Goal: Book appointment/travel/reservation

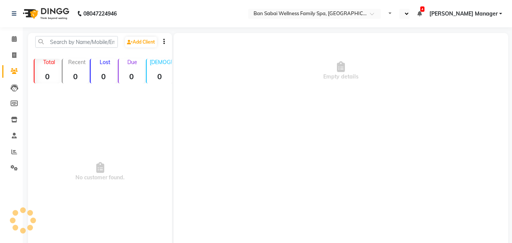
select select "en"
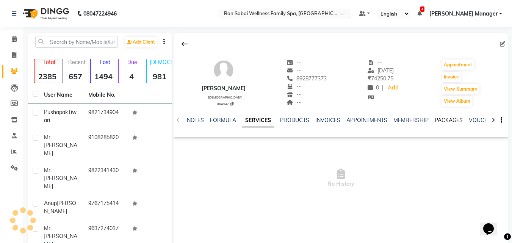
click at [444, 118] on link "PACKAGES" at bounding box center [449, 120] width 28 height 7
click at [225, 120] on link "SERVICES" at bounding box center [219, 120] width 26 height 7
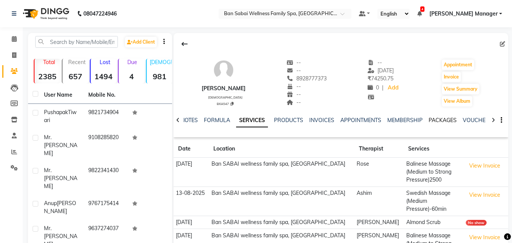
click at [447, 118] on link "PACKAGES" at bounding box center [443, 120] width 28 height 7
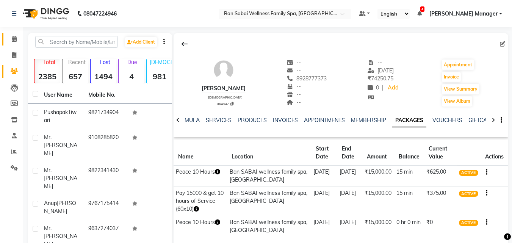
click at [14, 44] on link "Calendar" at bounding box center [11, 39] width 18 height 13
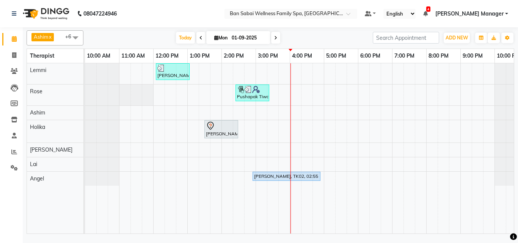
click at [307, 159] on div "[PERSON_NAME], TK01, 12:05 PM-01:05 PM, Swedish Massage (Medium Pressure)-60min…" at bounding box center [306, 148] width 443 height 170
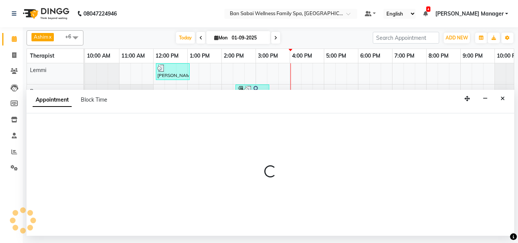
click at [307, 159] on div at bounding box center [270, 174] width 487 height 122
select select "90338"
select select "975"
select select "tentative"
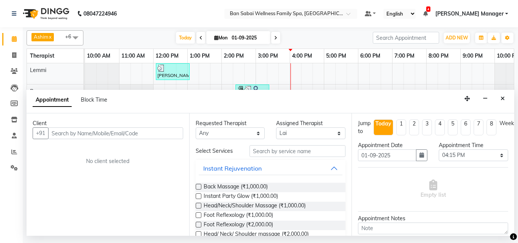
click at [117, 133] on input "text" at bounding box center [115, 133] width 135 height 12
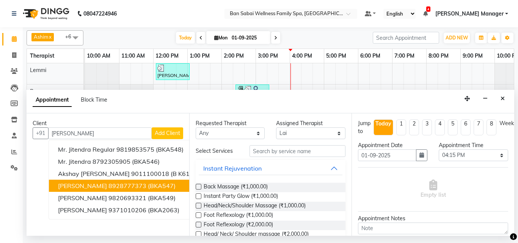
click at [117, 188] on ngb-highlight "8928777373" at bounding box center [127, 186] width 38 height 8
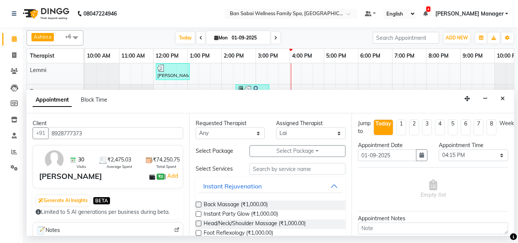
type input "8928777373"
click at [285, 169] on input "text" at bounding box center [297, 169] width 96 height 12
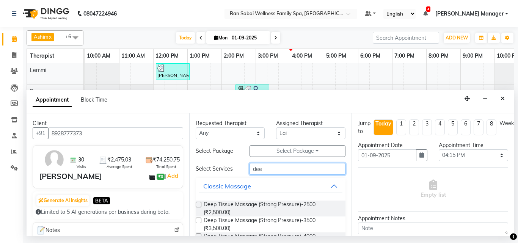
type input "dee"
click at [200, 203] on label at bounding box center [199, 205] width 6 height 6
click at [200, 203] on input "checkbox" at bounding box center [198, 205] width 5 height 5
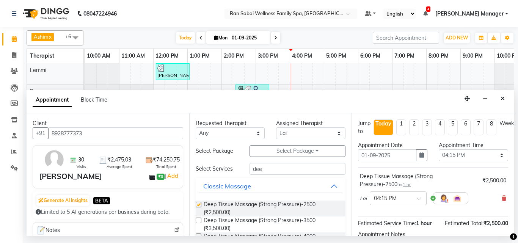
checkbox input "false"
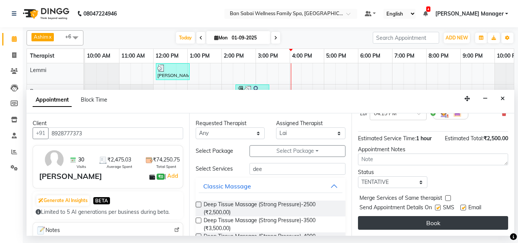
scroll to position [91, 0]
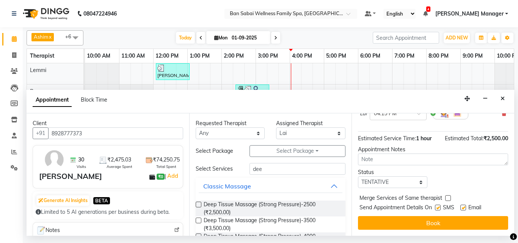
click at [443, 216] on button "Book" at bounding box center [433, 223] width 150 height 14
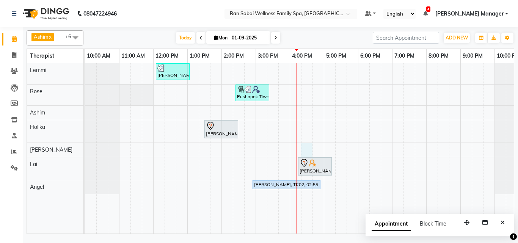
click at [305, 147] on div "[PERSON_NAME], TK01, 12:05 PM-01:05 PM, Swedish Massage (Medium Pressure)-60min…" at bounding box center [306, 148] width 443 height 170
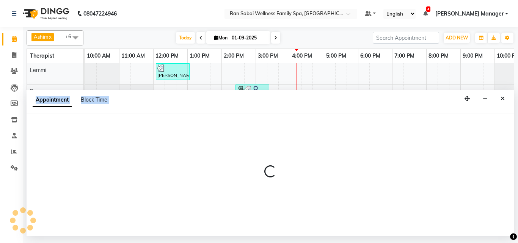
select select "87127"
select select "tentative"
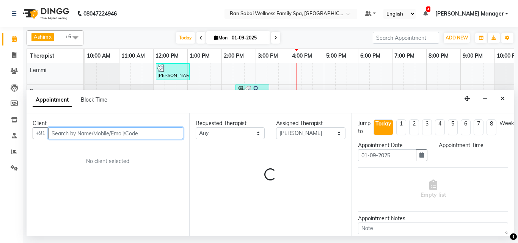
select select "975"
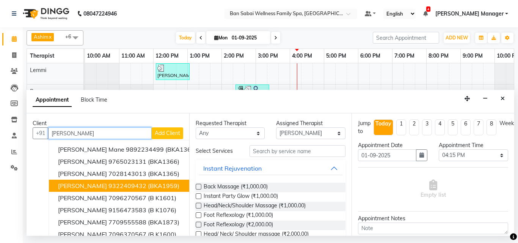
click at [93, 186] on span "[PERSON_NAME]" at bounding box center [82, 186] width 49 height 8
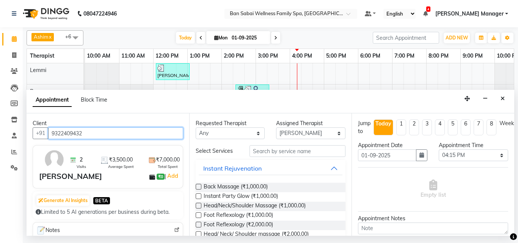
type input "9322409432"
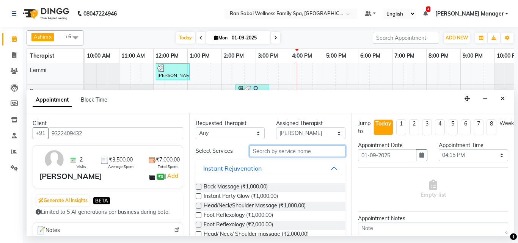
click at [261, 152] on input "text" at bounding box center [297, 151] width 96 height 12
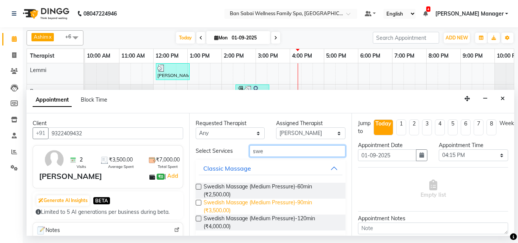
scroll to position [23, 0]
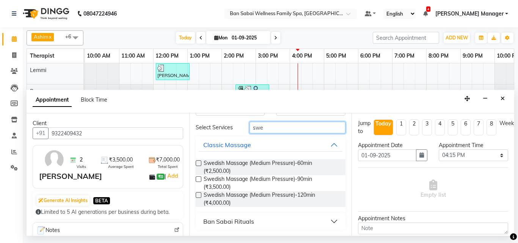
type input "swe"
click at [199, 177] on label at bounding box center [199, 179] width 6 height 6
click at [199, 177] on input "checkbox" at bounding box center [198, 179] width 5 height 5
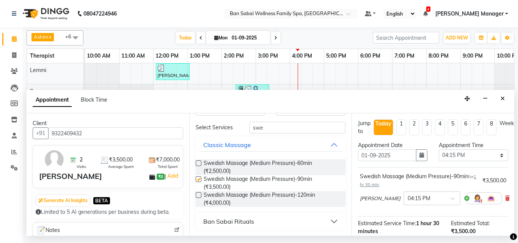
checkbox input "false"
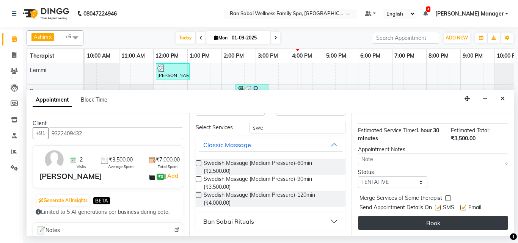
click at [425, 216] on button "Book" at bounding box center [433, 223] width 150 height 14
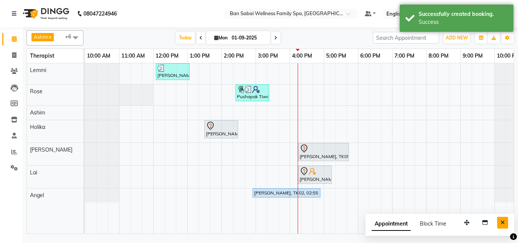
click at [502, 223] on icon "Close" at bounding box center [502, 222] width 4 height 5
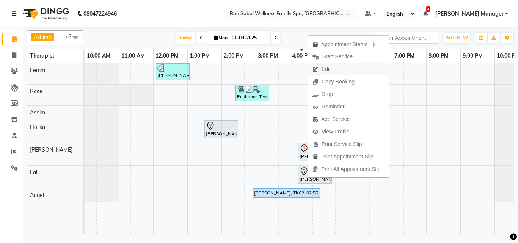
click at [322, 67] on span "Edit" at bounding box center [325, 69] width 9 height 8
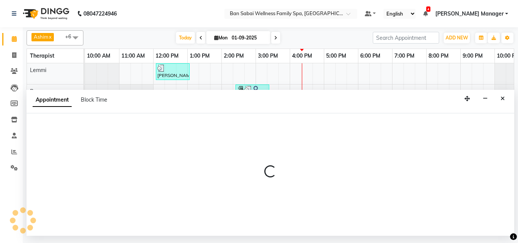
select select "tentative"
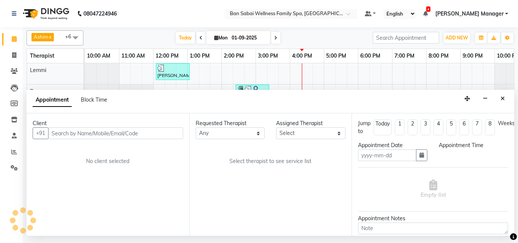
type input "01-09-2025"
select select "975"
select select "90338"
select select "4209"
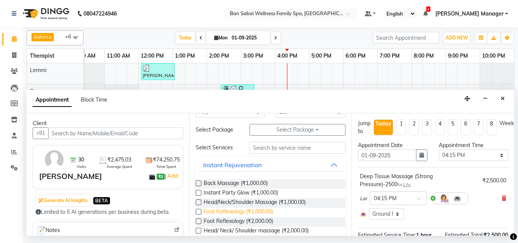
scroll to position [38, 0]
